Goal: Use online tool/utility: Utilize a website feature to perform a specific function

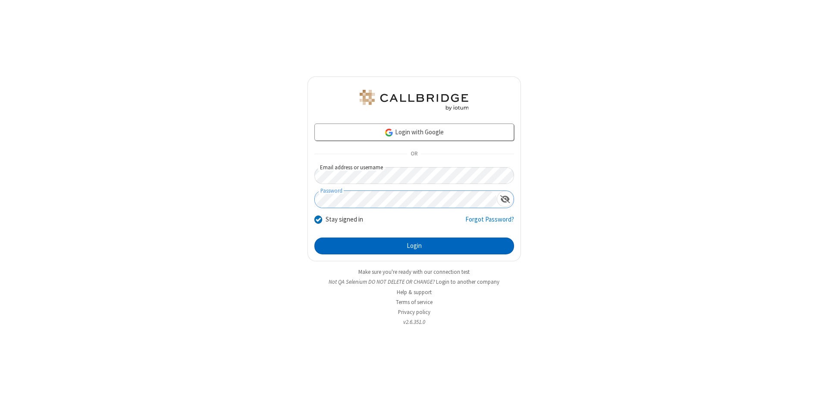
click at [414, 246] on button "Login" at bounding box center [415, 245] width 200 height 17
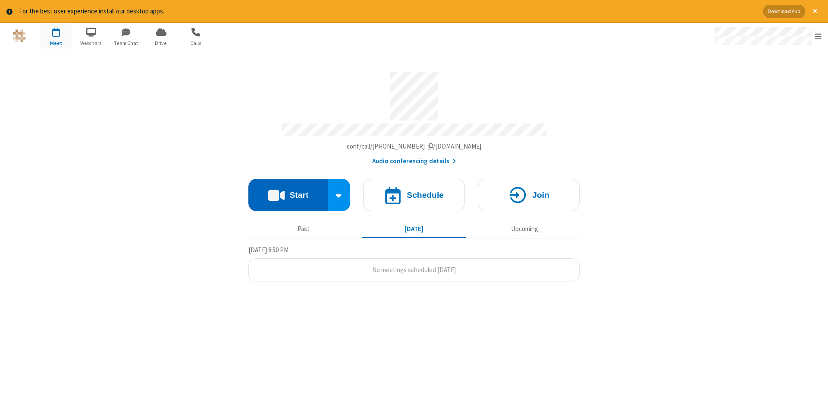
click at [288, 192] on button "Start" at bounding box center [289, 195] width 80 height 32
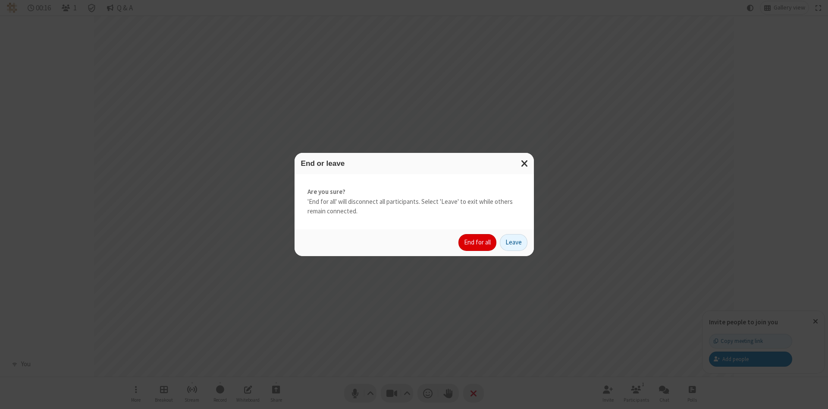
click at [478, 242] on button "End for all" at bounding box center [478, 242] width 38 height 17
